Goal: Transaction & Acquisition: Purchase product/service

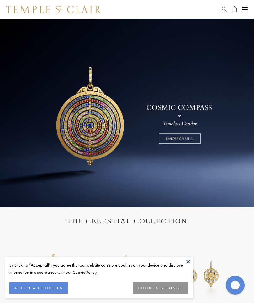
click at [189, 261] on button at bounding box center [188, 260] width 9 height 9
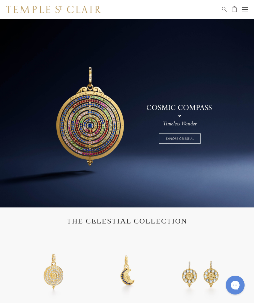
click at [224, 8] on span "Search" at bounding box center [224, 8] width 5 height 5
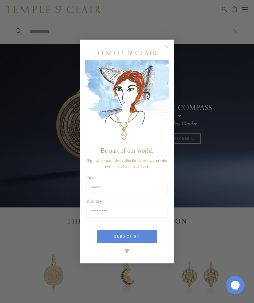
click at [224, 7] on div "Close dialog Be part of our world. Sign up for exclusive collection previews, p…" at bounding box center [127, 151] width 254 height 303
click at [169, 48] on circle "Close dialog" at bounding box center [167, 47] width 8 height 8
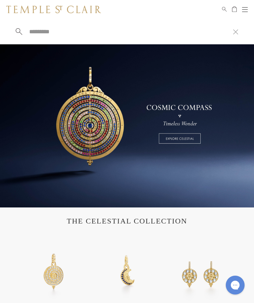
click at [225, 8] on span "Search" at bounding box center [224, 8] width 5 height 5
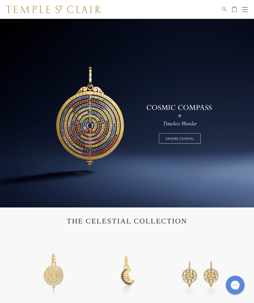
click at [219, 6] on div "Shop Shop Categories Amulets Pendants & Charms Lockets Chains & Leather Cords E…" at bounding box center [127, 9] width 254 height 19
click at [220, 8] on div "Shop Shop Categories Amulets Pendants & Charms Lockets Chains & Leather Cords E…" at bounding box center [127, 9] width 254 height 19
click at [223, 7] on span "Search" at bounding box center [224, 8] width 5 height 5
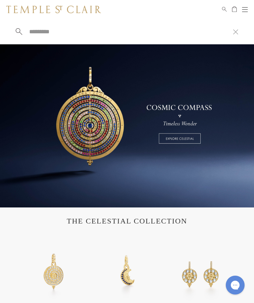
click at [54, 33] on input "search" at bounding box center [131, 31] width 205 height 7
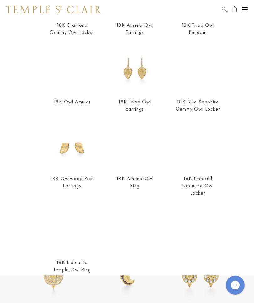
scroll to position [111, 0]
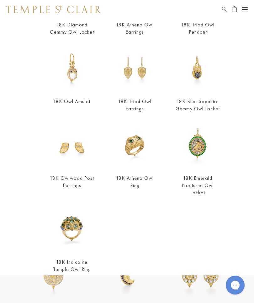
type input "***"
click at [204, 75] on img at bounding box center [197, 67] width 47 height 47
